Goal: Information Seeking & Learning: Find specific fact

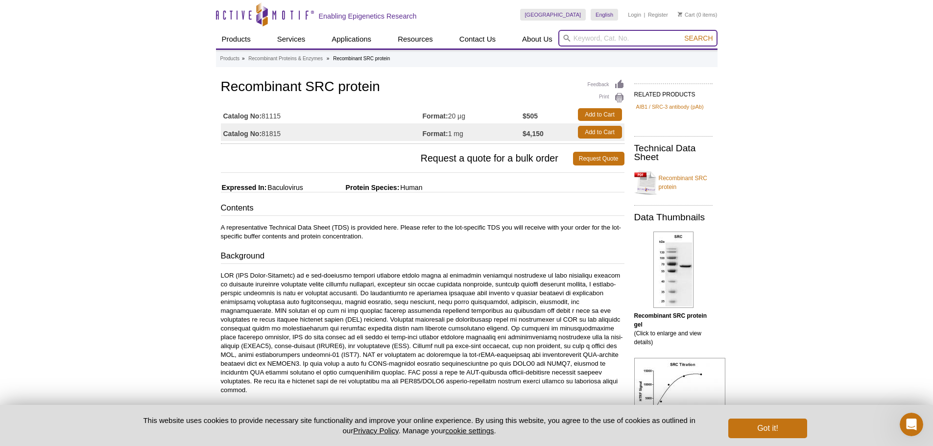
click at [581, 40] on input "search" at bounding box center [637, 38] width 159 height 17
type input "src his tag"
click at [681, 34] on button "Search" at bounding box center [698, 38] width 34 height 9
click at [584, 34] on input "search" at bounding box center [637, 38] width 159 height 17
type input "src"
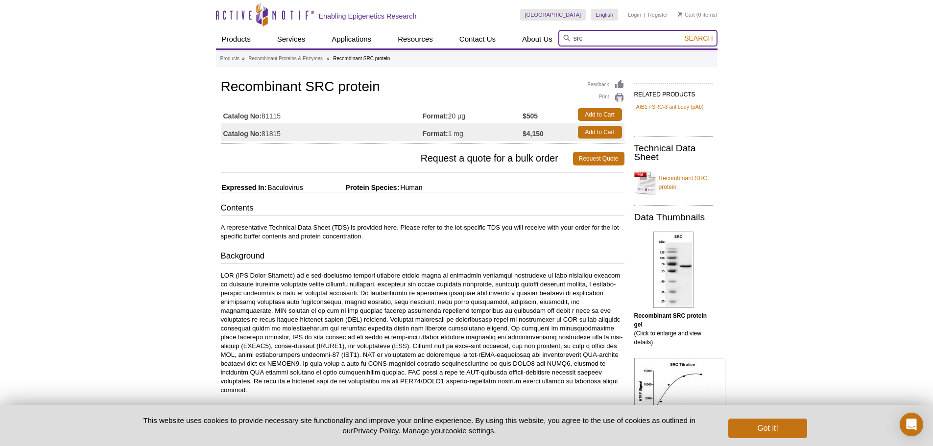
click at [681, 34] on button "Search" at bounding box center [698, 38] width 34 height 9
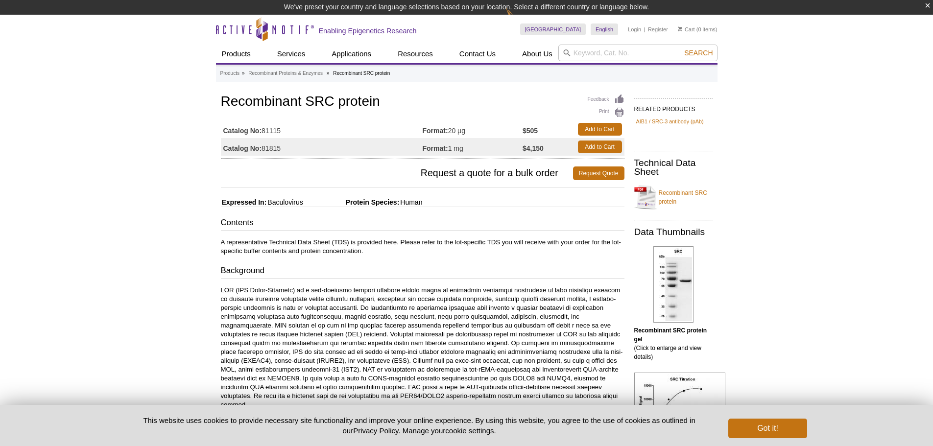
scroll to position [15, 0]
